Goal: Transaction & Acquisition: Purchase product/service

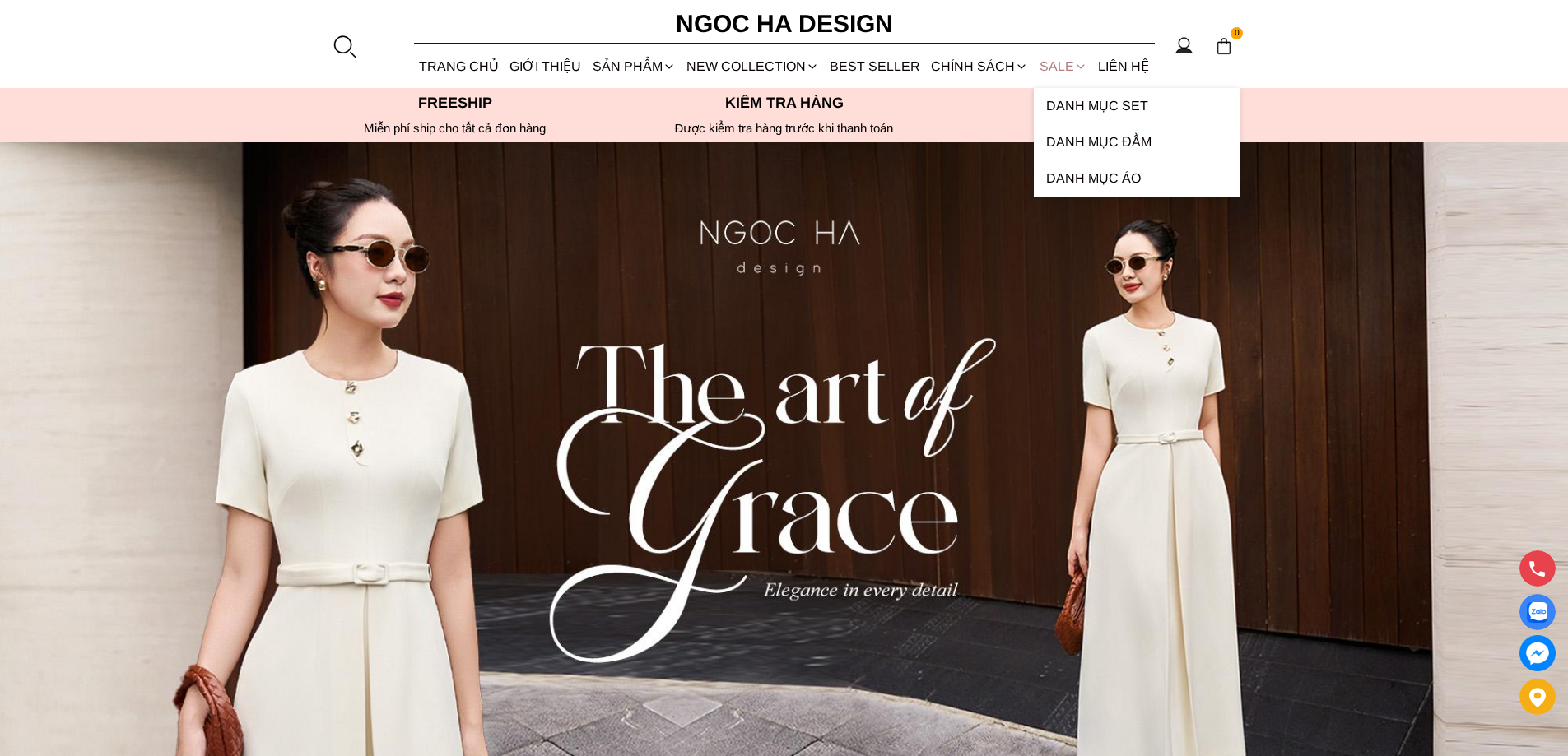
click at [1058, 67] on link "SALE" at bounding box center [1063, 66] width 58 height 44
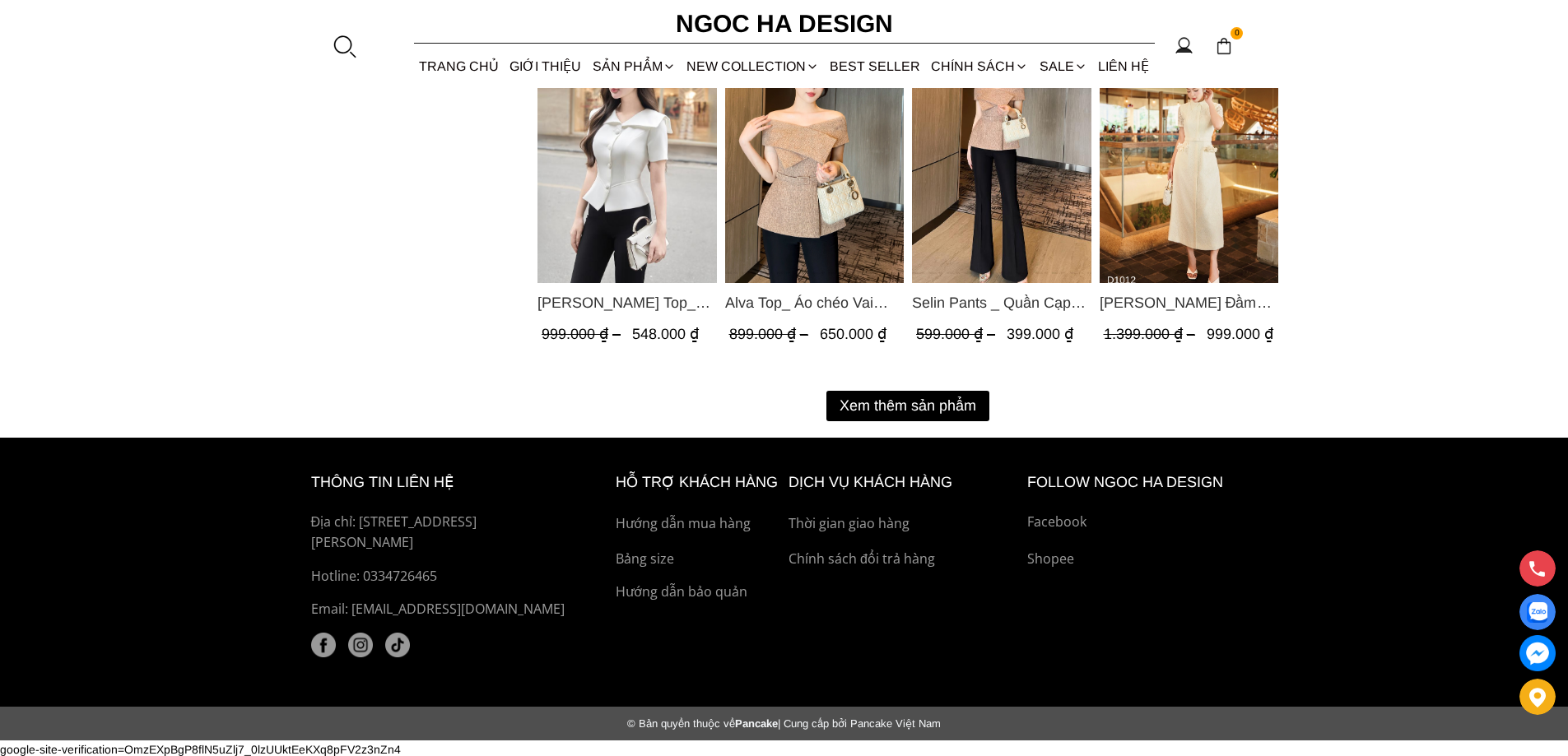
scroll to position [2186, 0]
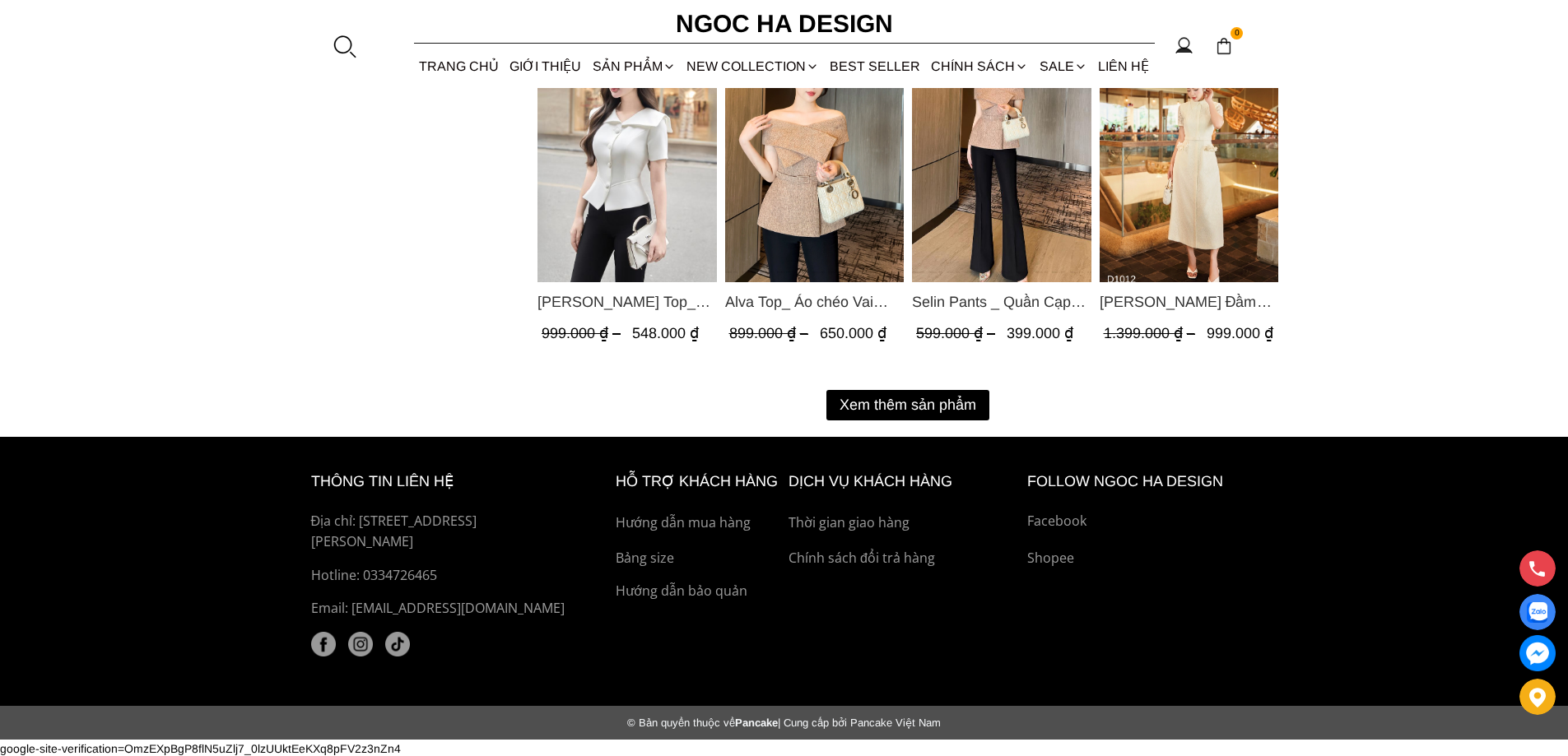
click at [955, 409] on button "Xem thêm sản phẩm" at bounding box center [908, 405] width 163 height 30
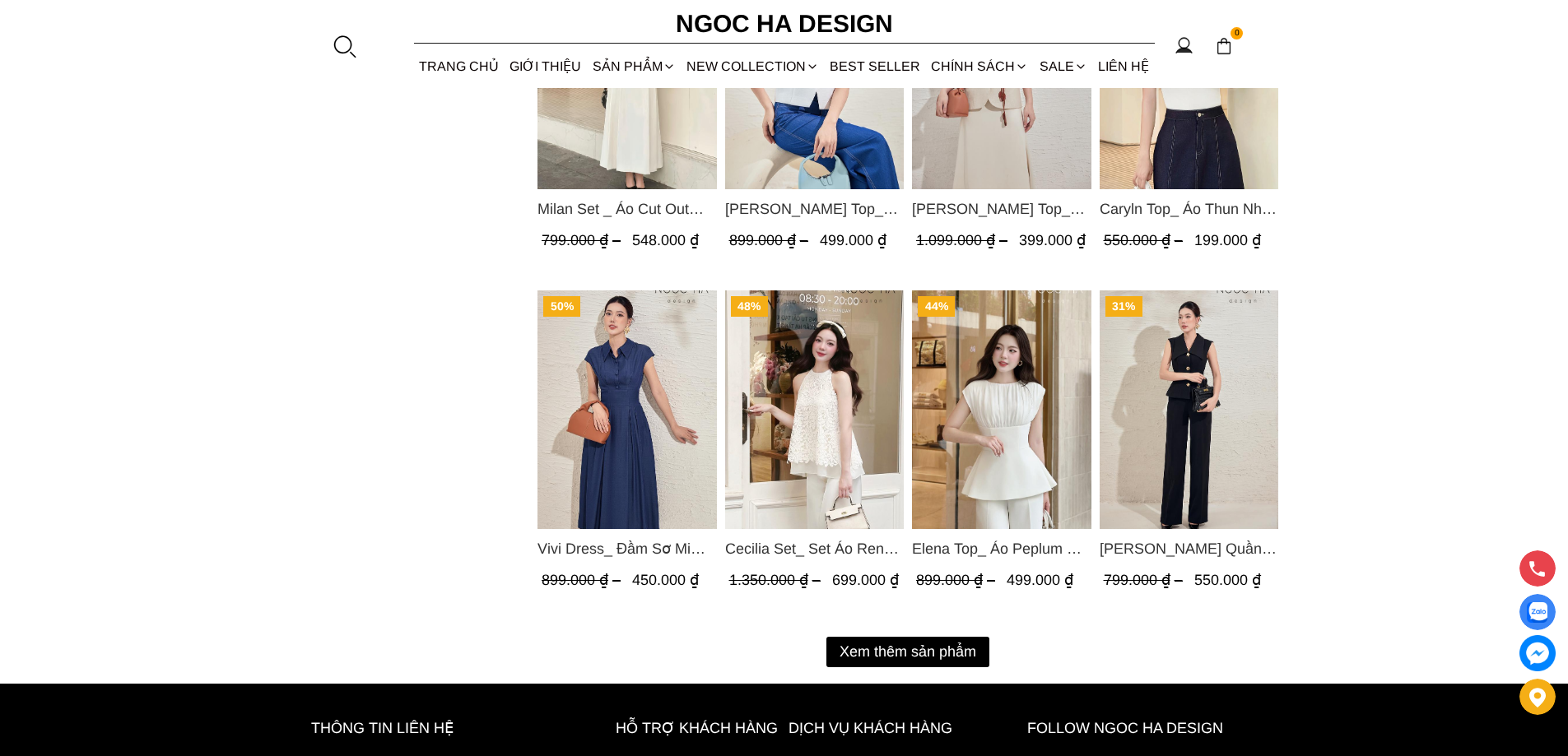
scroll to position [3824, 0]
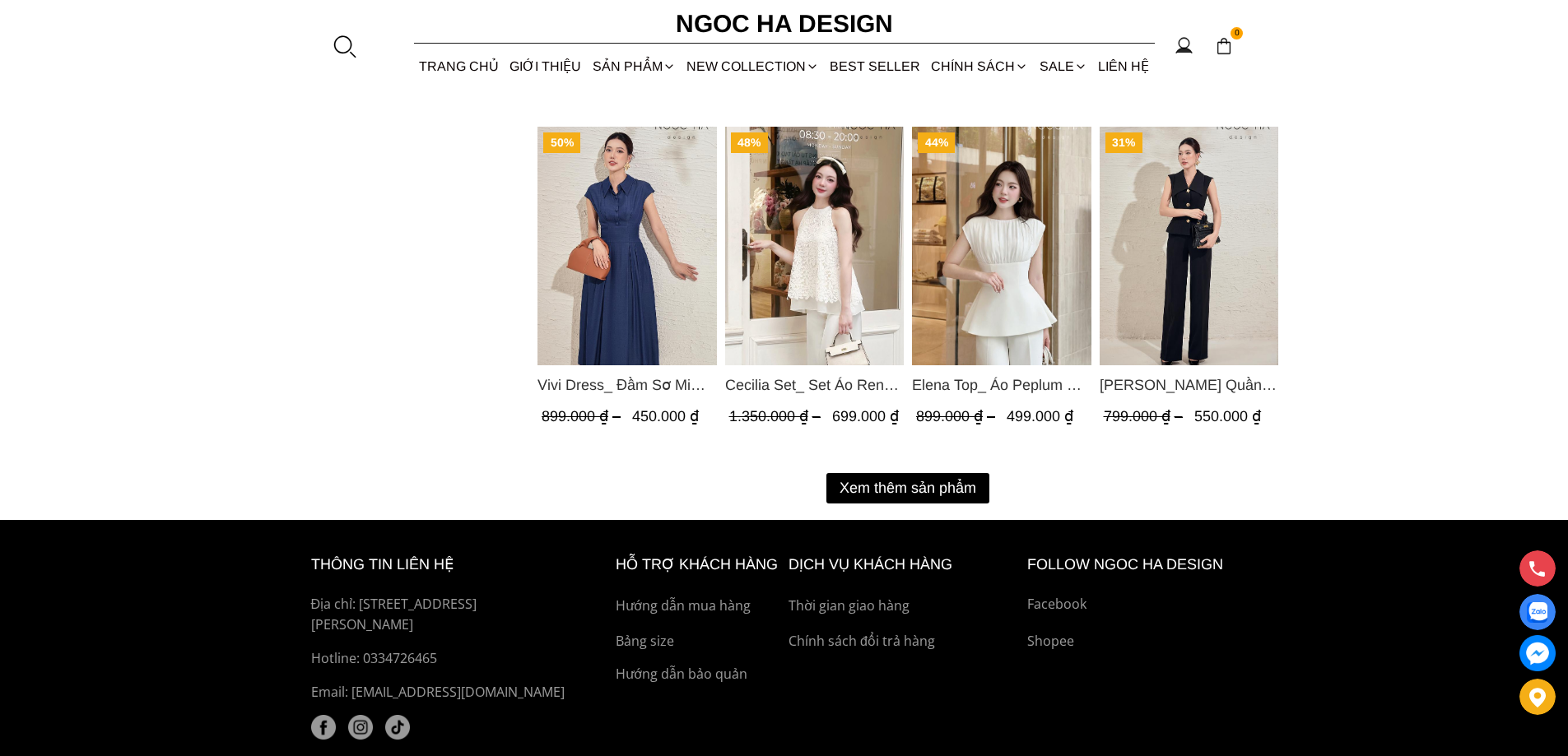
click at [951, 477] on button "Xem thêm sản phẩm" at bounding box center [908, 488] width 163 height 30
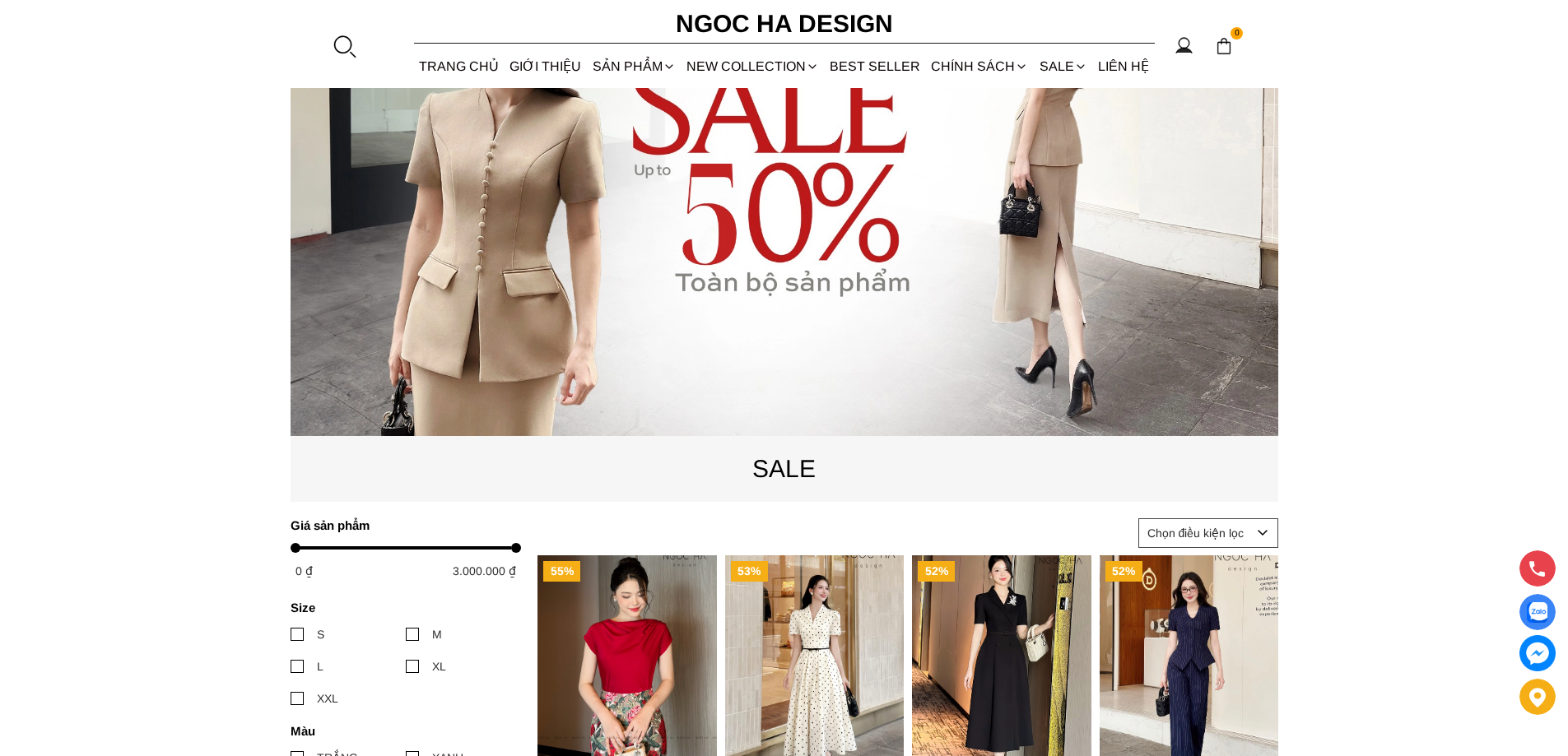
scroll to position [113, 0]
